Goal: Find specific page/section: Find specific page/section

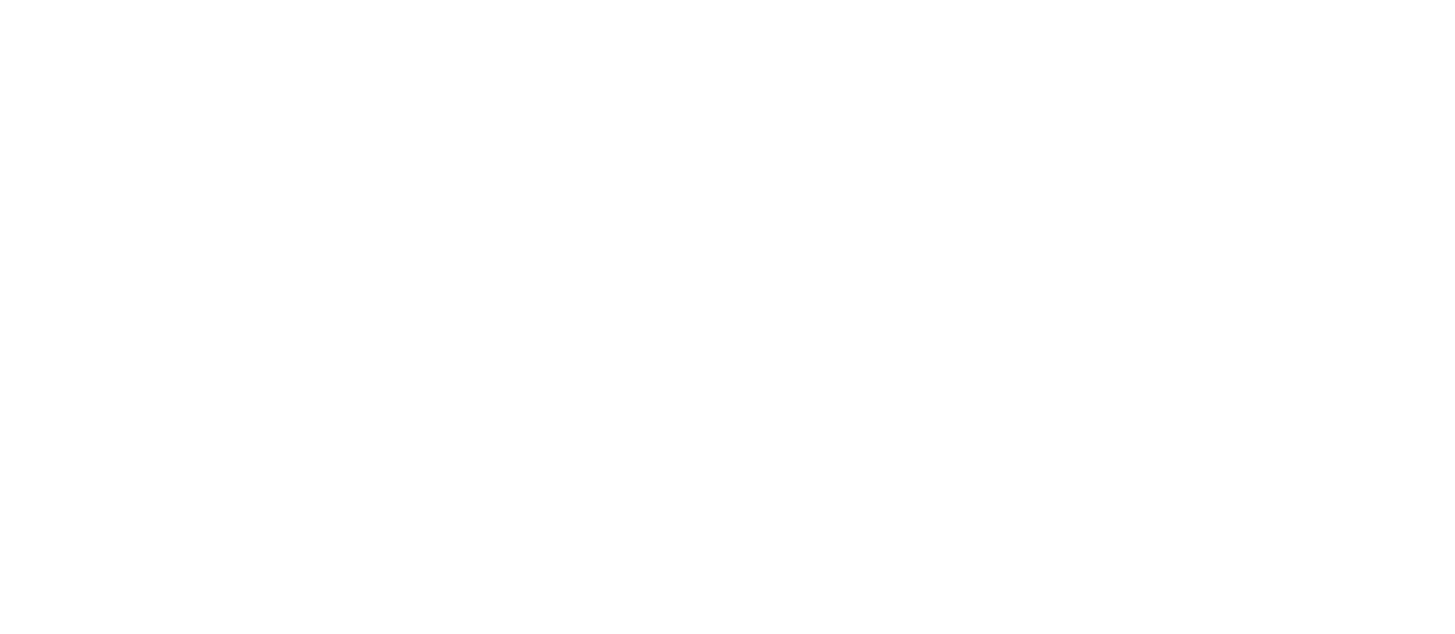
drag, startPoint x: 423, startPoint y: 177, endPoint x: 496, endPoint y: 181, distance: 73.8
